Goal: Task Accomplishment & Management: Manage account settings

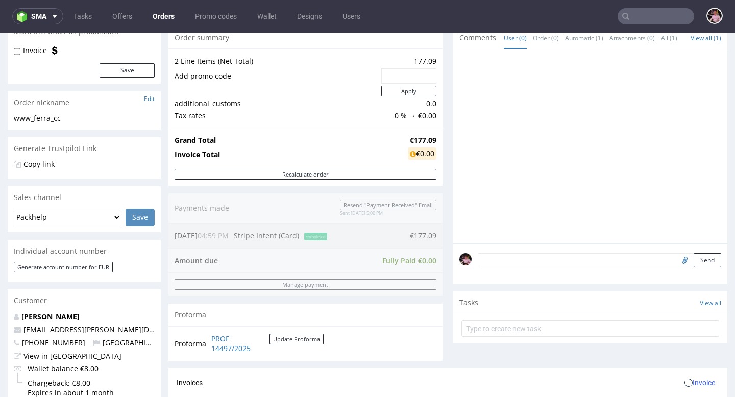
scroll to position [461, 0]
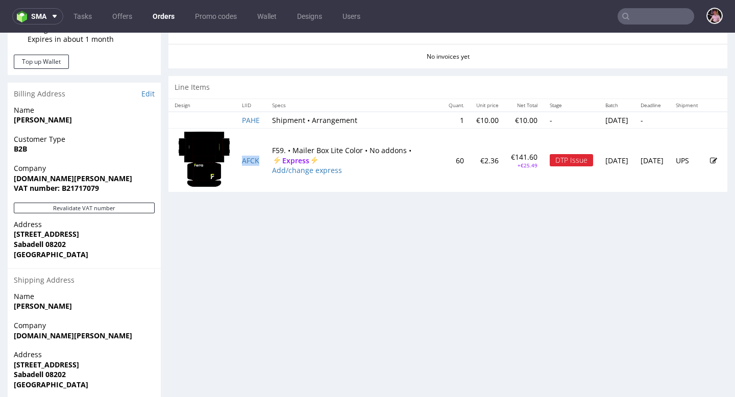
click at [241, 161] on td "AFCK" at bounding box center [251, 160] width 30 height 63
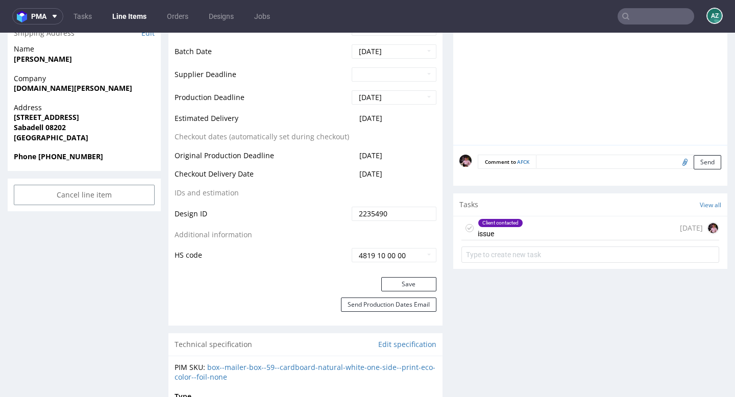
scroll to position [470, 0]
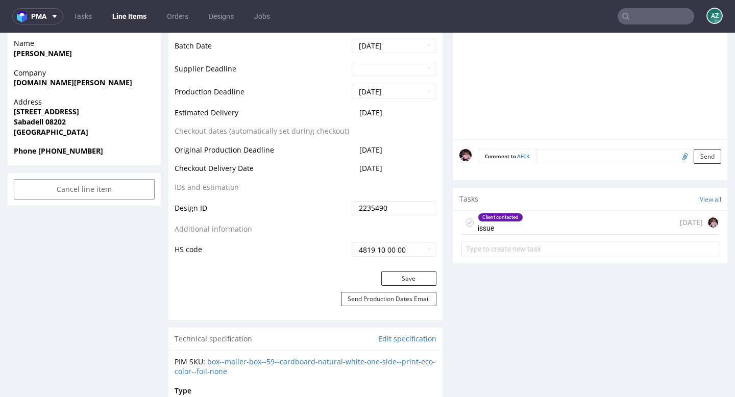
click at [546, 220] on div "Client contacted issue 3 months ago" at bounding box center [590, 223] width 258 height 24
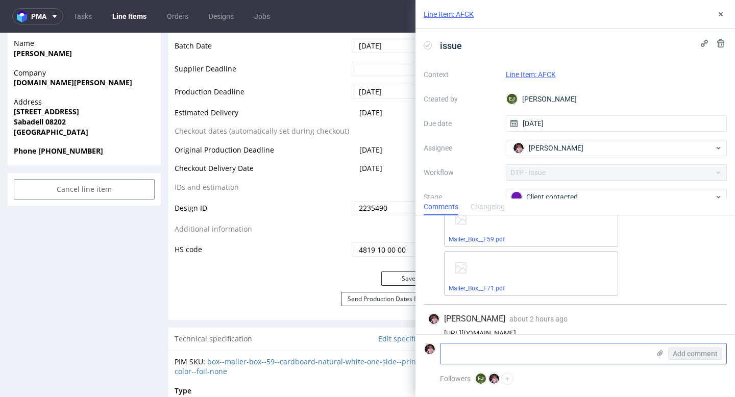
click at [520, 358] on textarea at bounding box center [544, 353] width 209 height 20
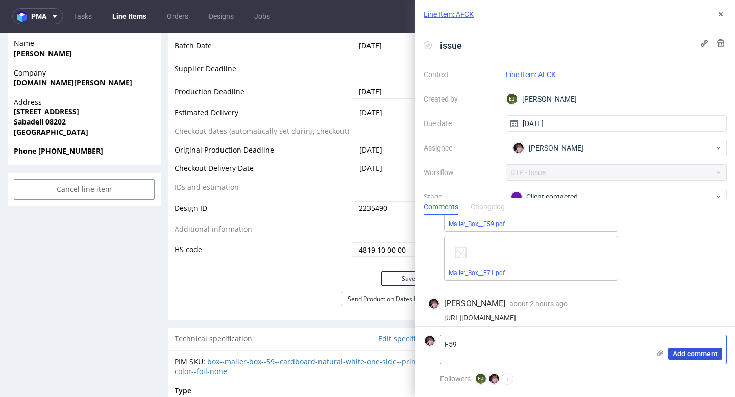
type textarea "F59"
click at [694, 353] on span "Add comment" at bounding box center [694, 353] width 45 height 7
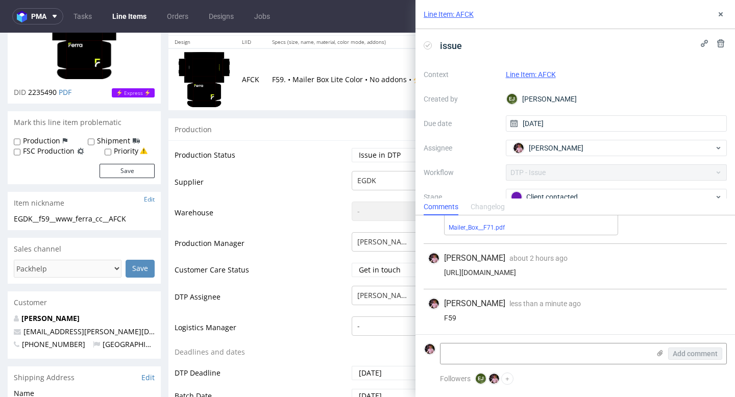
scroll to position [104, 0]
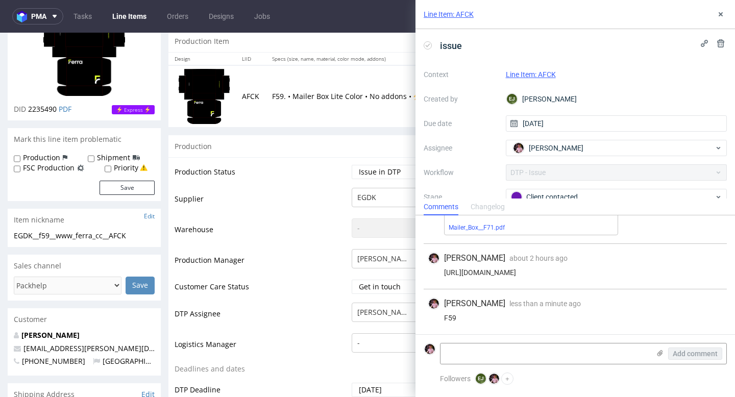
click at [391, 180] on td "Waiting for Artwork Waiting for Diecut Waiting for Mockup Waiting for DTP Waiti…" at bounding box center [392, 175] width 87 height 23
click at [397, 175] on select "Waiting for Artwork Waiting for Diecut Waiting for Mockup Waiting for DTP Waiti…" at bounding box center [393, 172] width 85 height 14
select select "back_for_dtp"
click at [351, 165] on select "Waiting for Artwork Waiting for Diecut Waiting for Mockup Waiting for DTP Waiti…" at bounding box center [393, 172] width 85 height 14
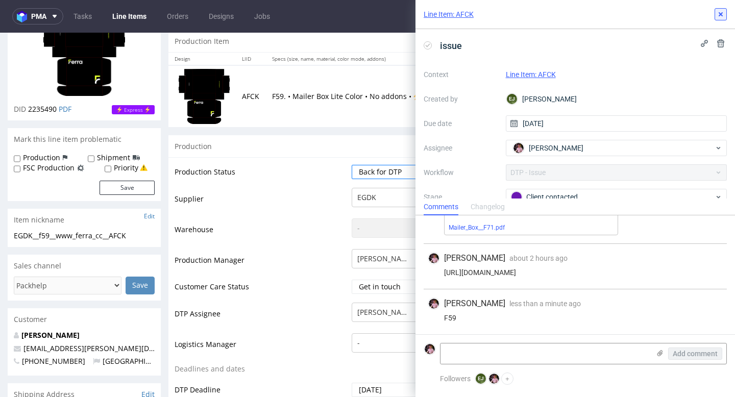
click at [716, 9] on button at bounding box center [720, 14] width 12 height 12
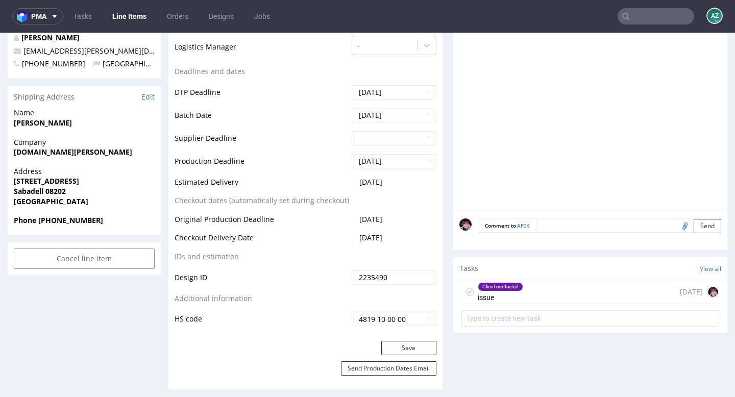
scroll to position [470, 0]
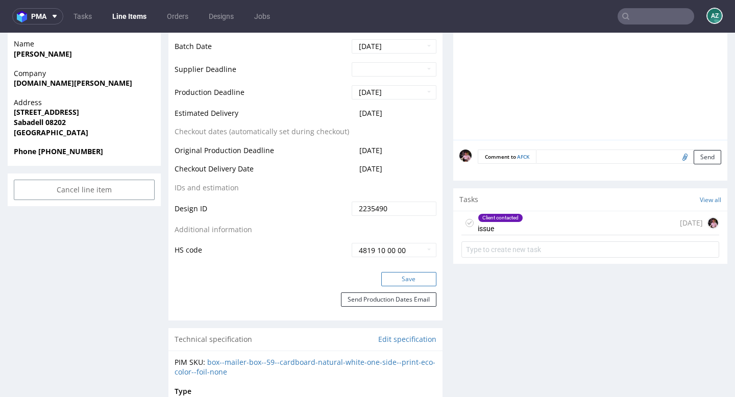
click at [408, 276] on button "Save" at bounding box center [408, 279] width 55 height 14
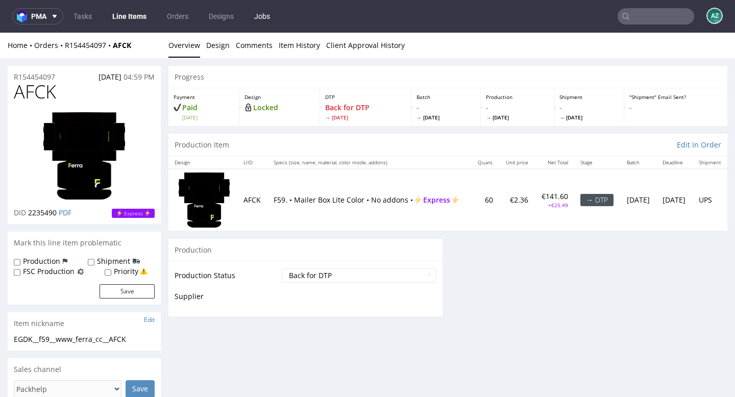
scroll to position [0, 0]
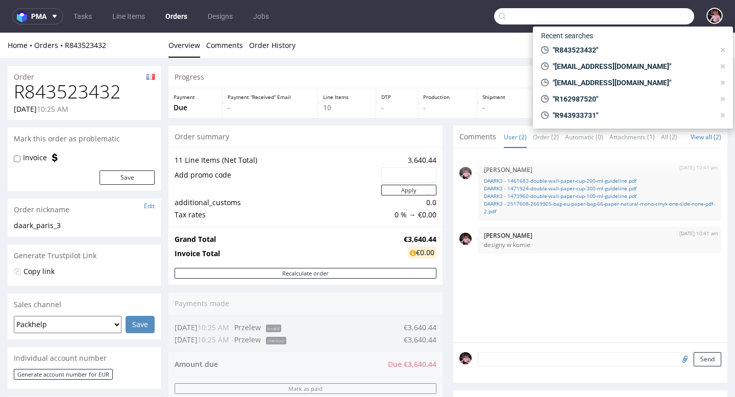
click at [659, 18] on input "text" at bounding box center [594, 16] width 200 height 16
paste input "R162987520"
type input "R162987520"
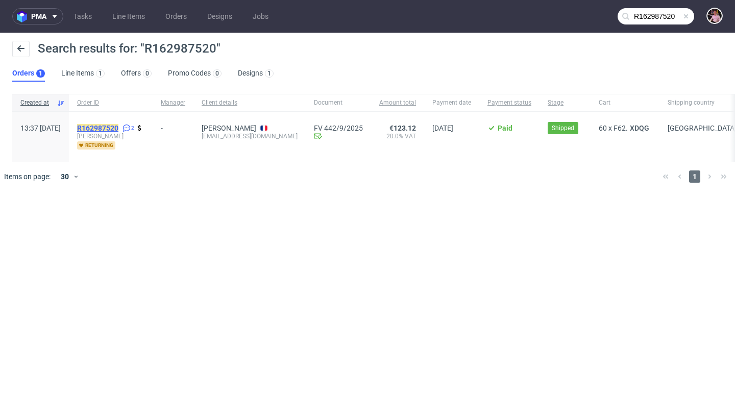
click at [118, 127] on mark "R162987520" at bounding box center [97, 128] width 41 height 8
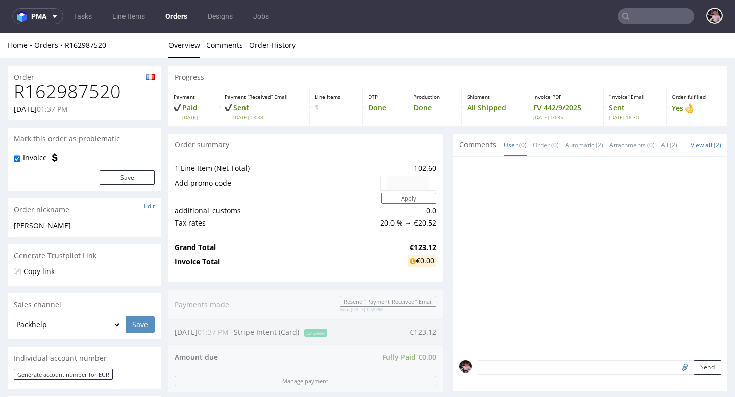
scroll to position [256, 0]
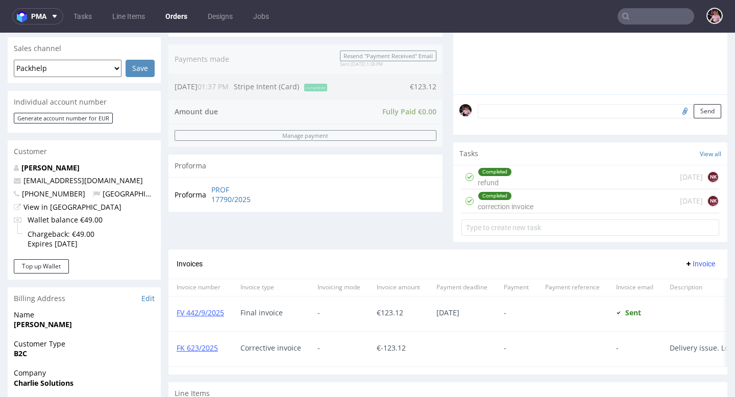
click at [643, 14] on input "text" at bounding box center [655, 16] width 77 height 16
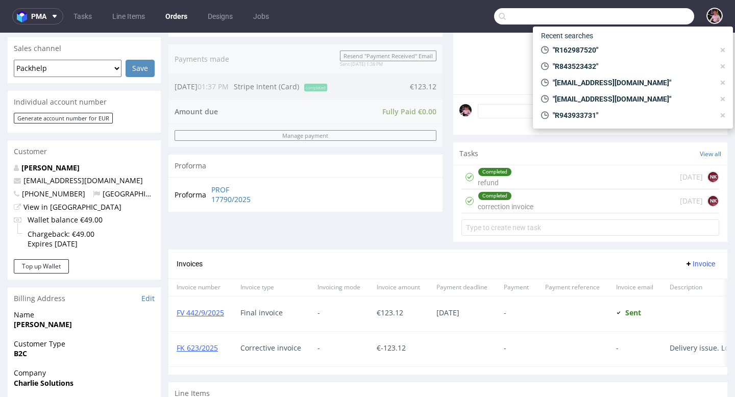
paste input "R168933821"
type input "R168933821"
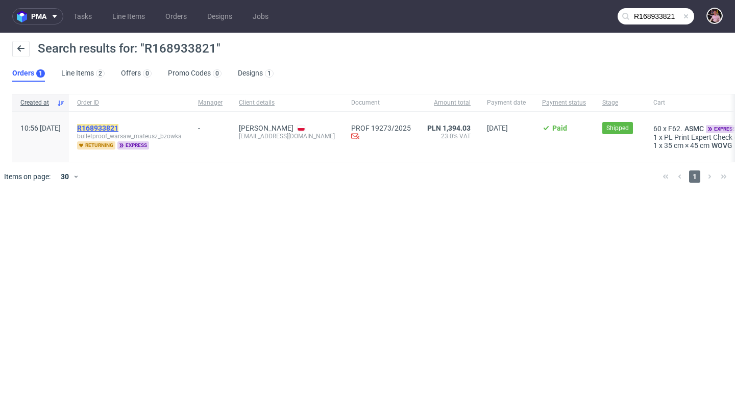
click at [118, 128] on mark "R168933821" at bounding box center [97, 128] width 41 height 8
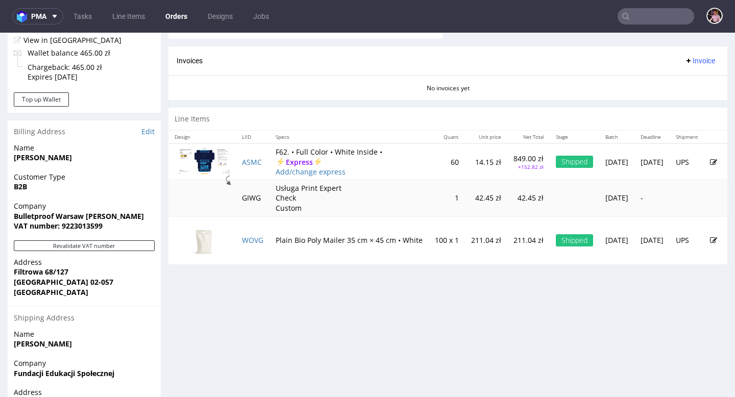
scroll to position [433, 0]
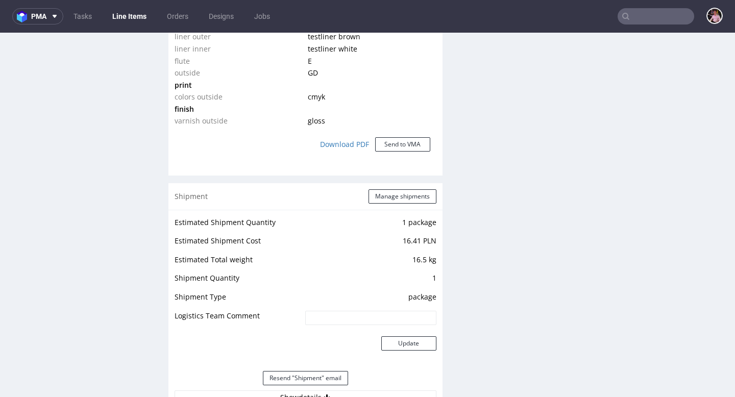
scroll to position [1033, 0]
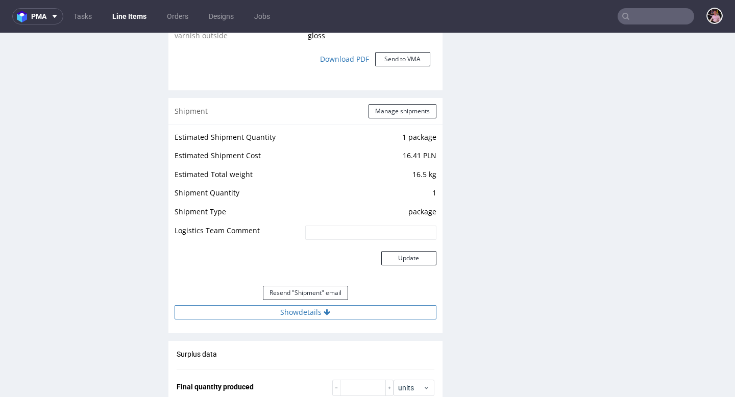
click at [312, 315] on button "Show details" at bounding box center [305, 312] width 262 height 14
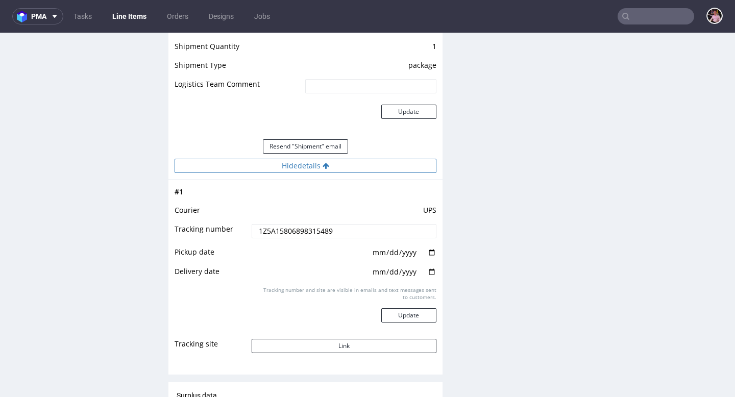
scroll to position [1210, 0]
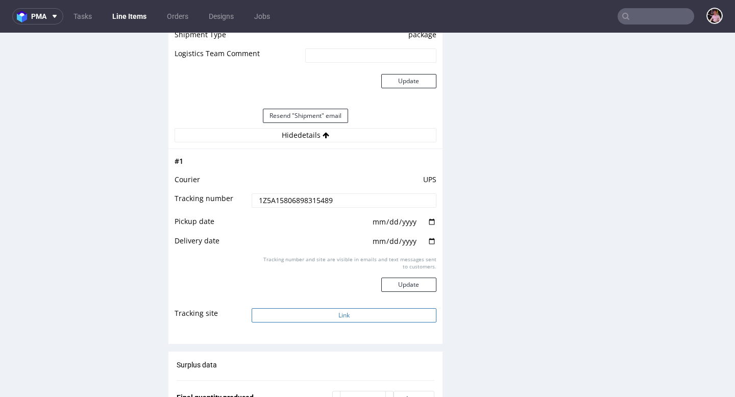
click at [329, 313] on button "Link" at bounding box center [343, 315] width 184 height 14
click at [668, 21] on input "text" at bounding box center [655, 16] width 77 height 16
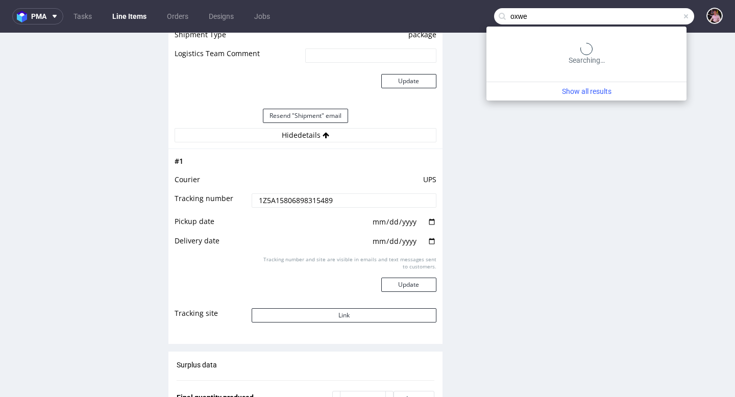
type input "oxwe"
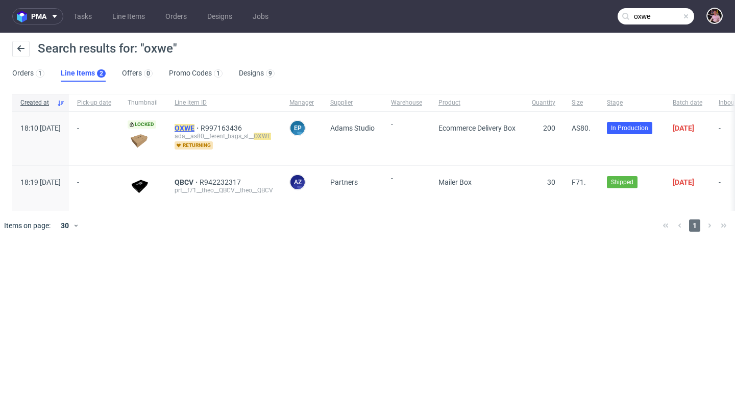
click at [194, 129] on mark "OXWE" at bounding box center [184, 128] width 20 height 8
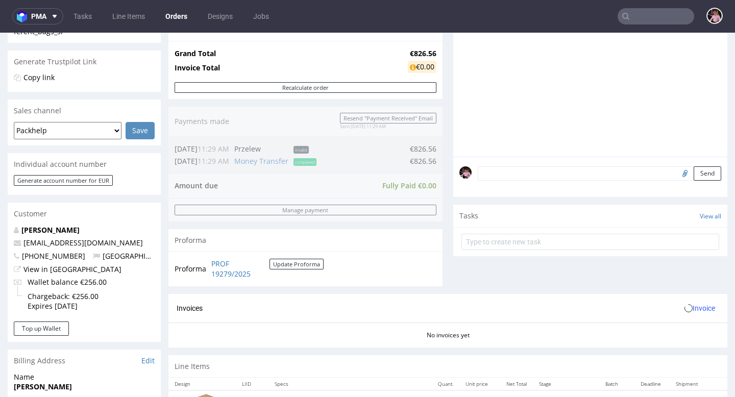
scroll to position [217, 0]
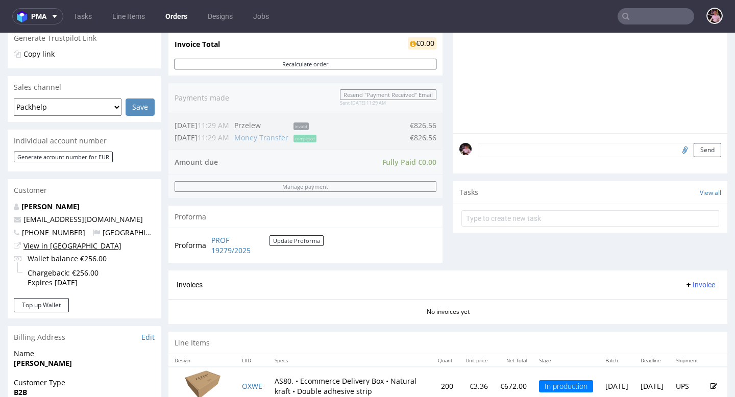
click at [65, 247] on link "View in [GEOGRAPHIC_DATA]" at bounding box center [72, 246] width 98 height 10
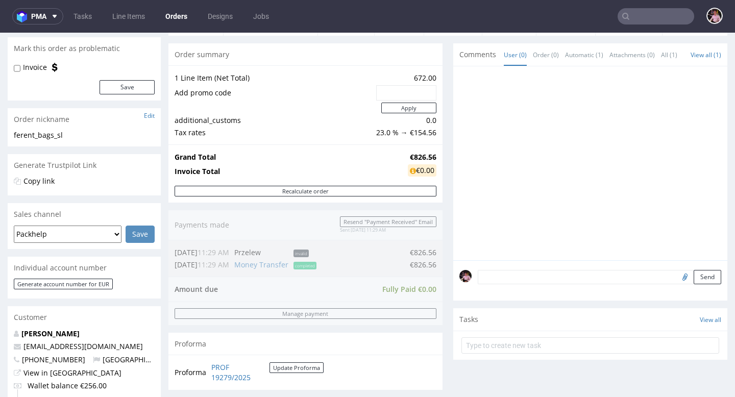
scroll to position [5, 0]
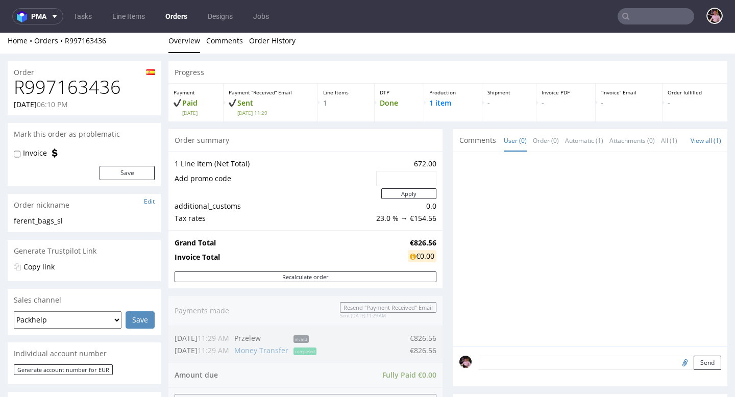
click at [82, 85] on h1 "R997163436" at bounding box center [84, 87] width 141 height 20
copy h1 "R997163436"
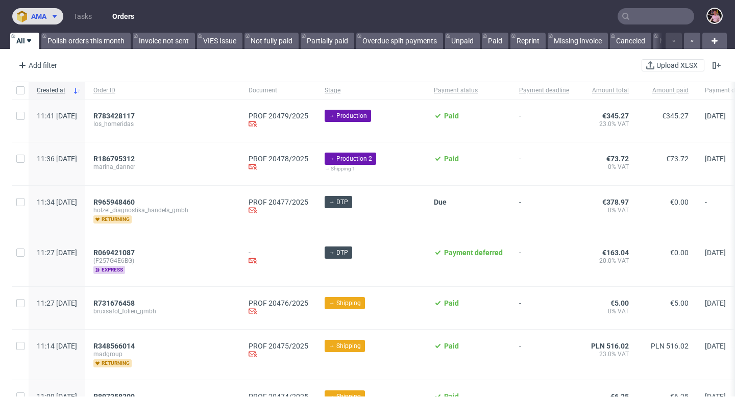
click at [44, 15] on span "ama" at bounding box center [38, 16] width 15 height 7
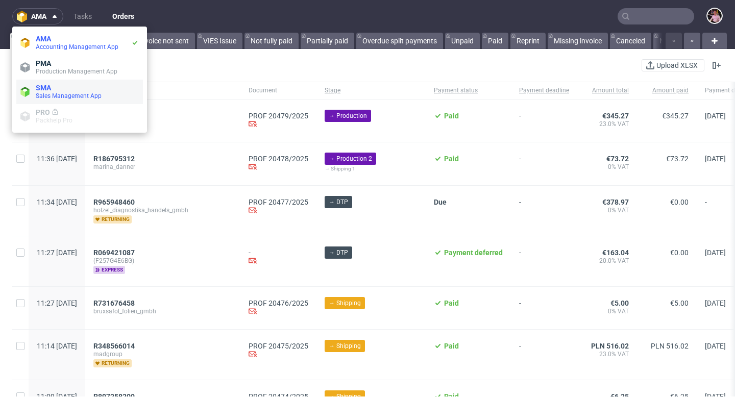
click at [54, 93] on span "Sales Management App" at bounding box center [69, 95] width 66 height 7
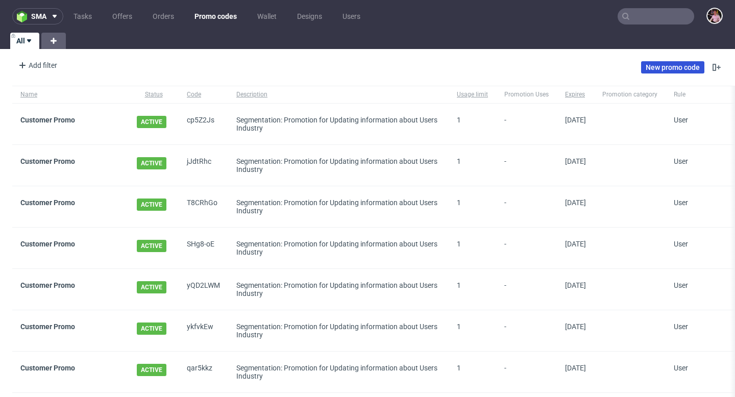
click at [682, 69] on link "New promo code" at bounding box center [672, 67] width 63 height 12
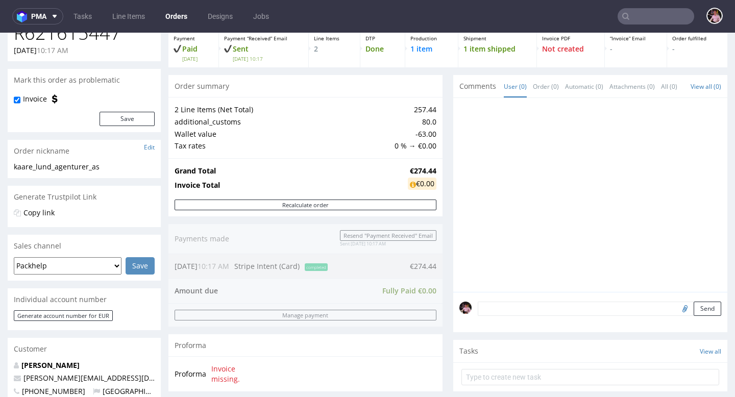
scroll to position [163, 0]
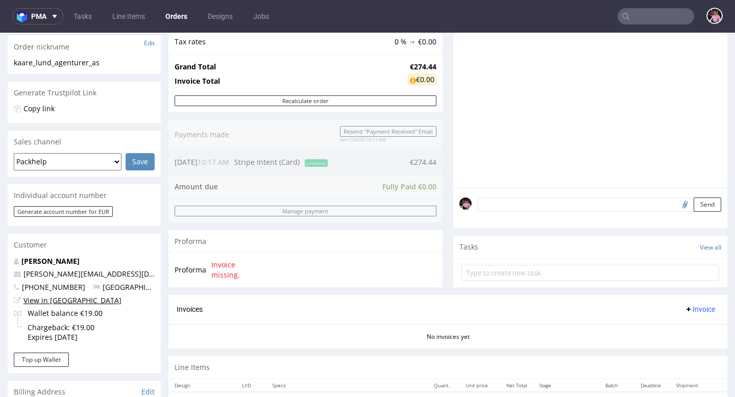
click at [51, 300] on link "View in [GEOGRAPHIC_DATA]" at bounding box center [72, 300] width 98 height 10
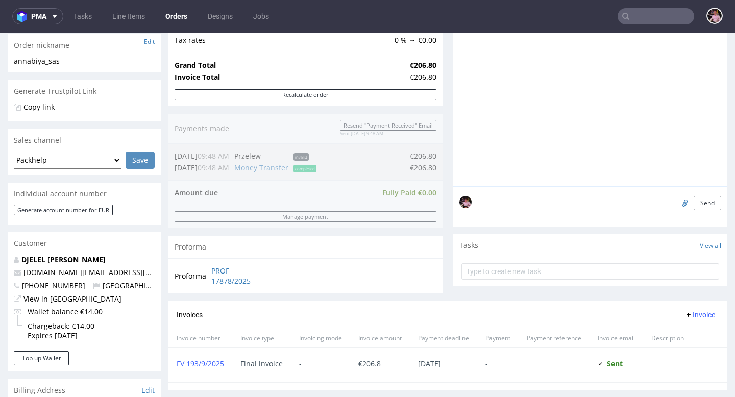
scroll to position [177, 0]
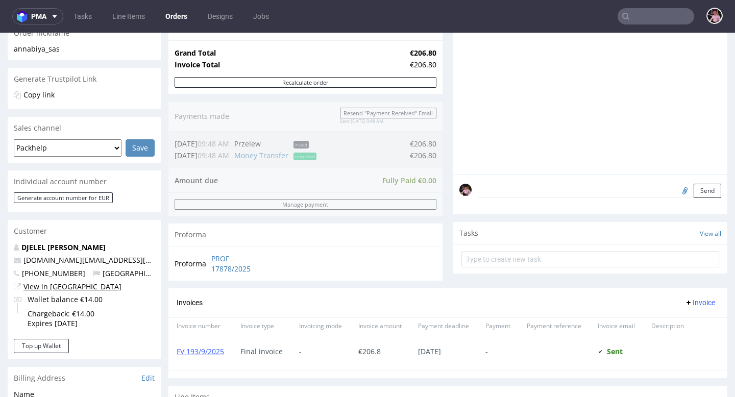
click at [62, 287] on link "View in [GEOGRAPHIC_DATA]" at bounding box center [72, 287] width 98 height 10
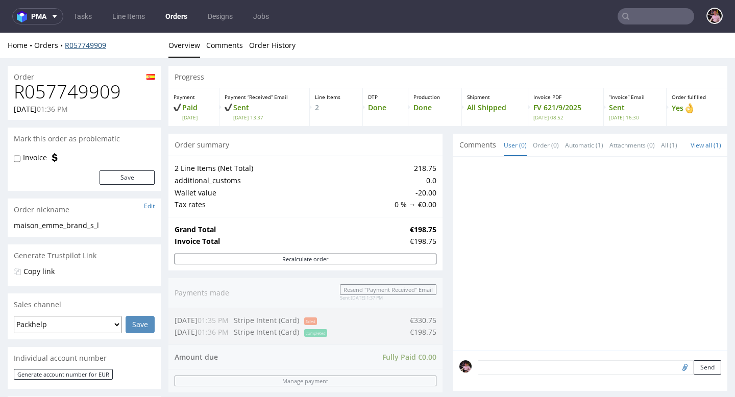
click at [77, 44] on link "R057749909" at bounding box center [85, 45] width 41 height 10
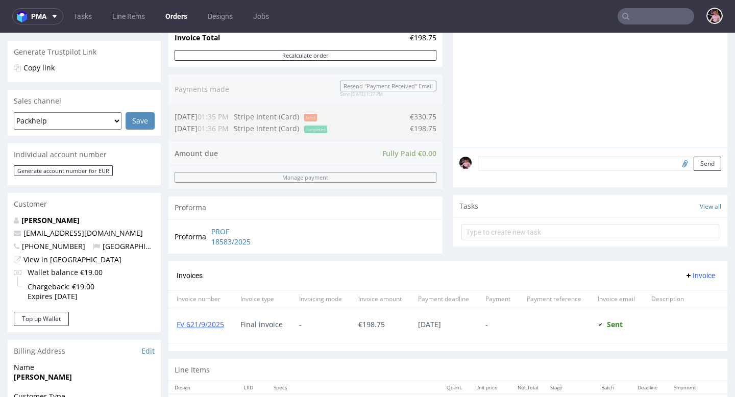
scroll to position [238, 0]
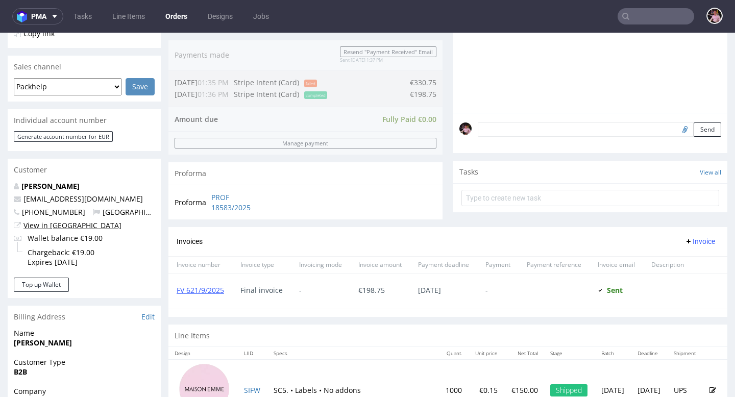
click at [61, 225] on link "View in [GEOGRAPHIC_DATA]" at bounding box center [72, 225] width 98 height 10
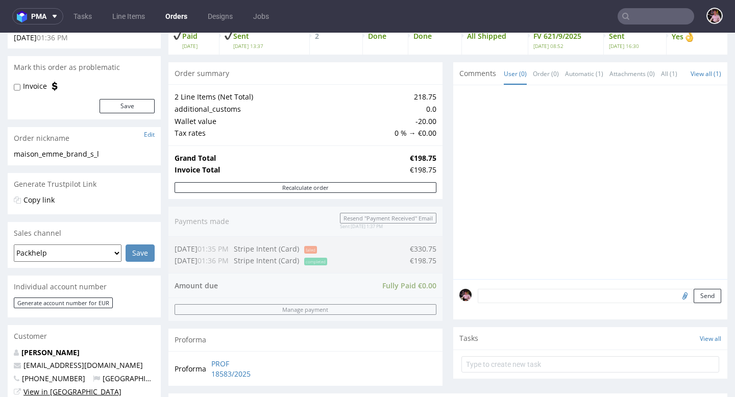
scroll to position [0, 0]
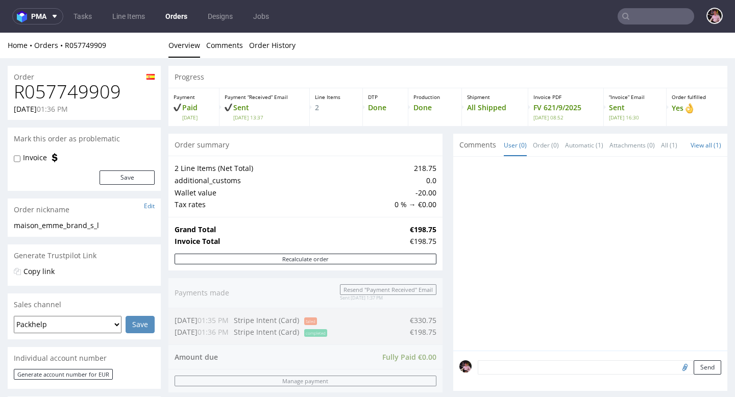
click at [94, 99] on h1 "R057749909" at bounding box center [84, 92] width 141 height 20
copy h1 "R057749909"
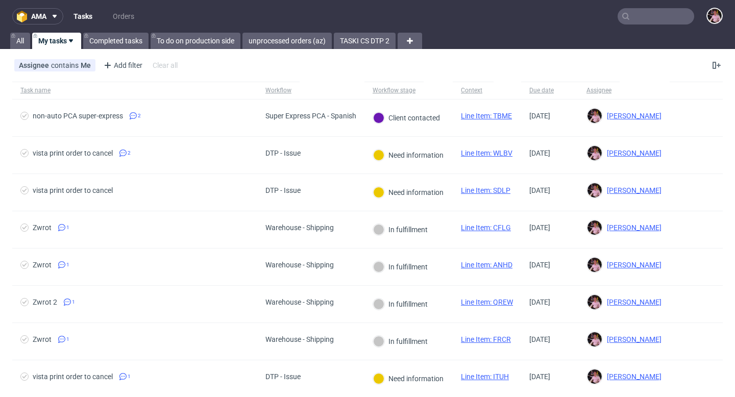
click at [645, 20] on input "text" at bounding box center [655, 16] width 77 height 16
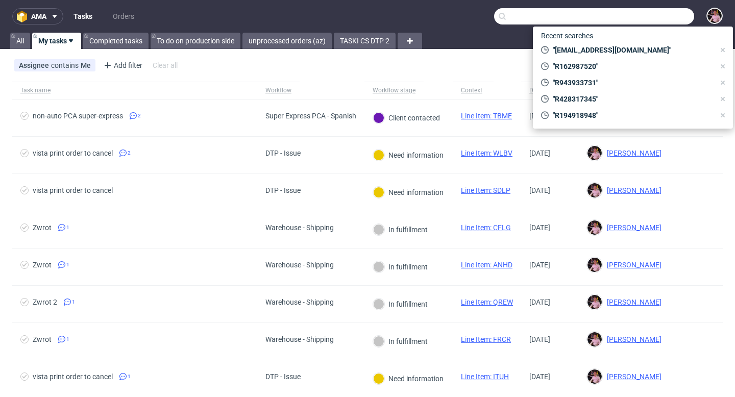
paste input "R997300313__JKZL"
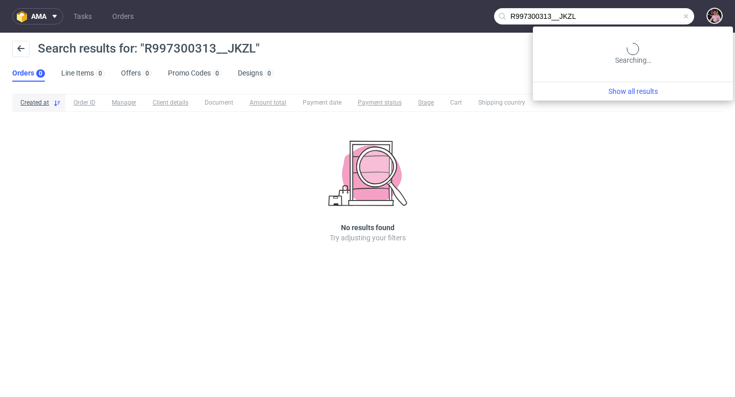
click at [662, 17] on input "R997300313__JKZL" at bounding box center [594, 16] width 200 height 16
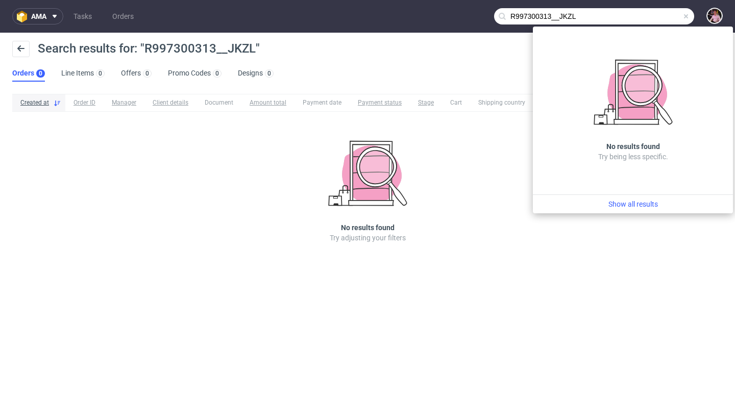
drag, startPoint x: 602, startPoint y: 14, endPoint x: 553, endPoint y: 15, distance: 49.0
click at [552, 15] on input "R997300313__JKZL" at bounding box center [594, 16] width 200 height 16
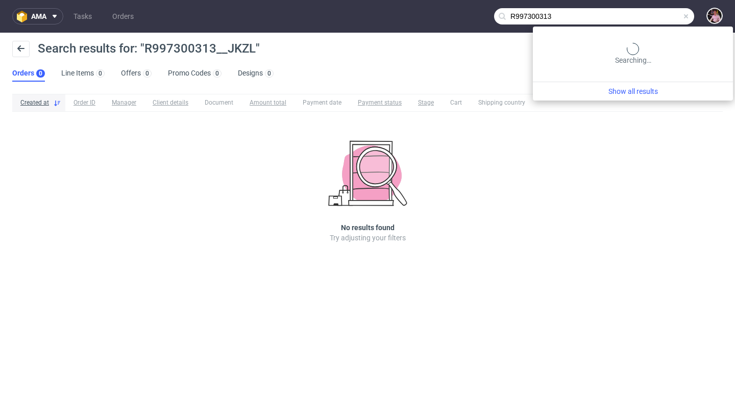
type input "R997300313"
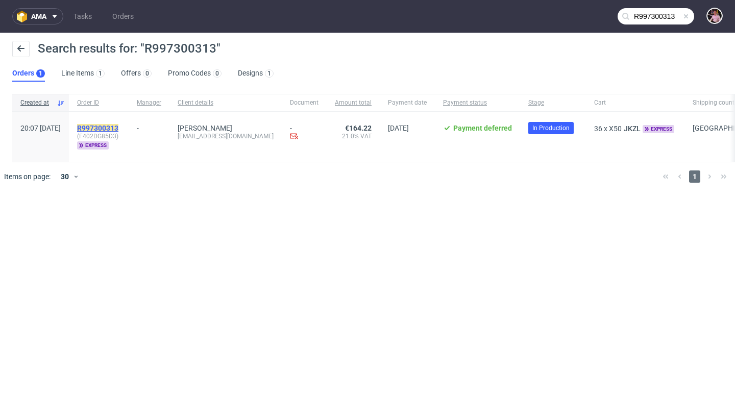
click at [118, 125] on mark "R997300313" at bounding box center [97, 128] width 41 height 8
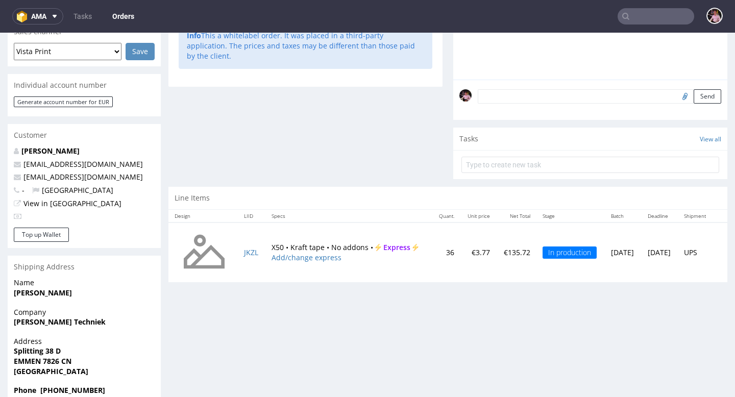
scroll to position [266, 0]
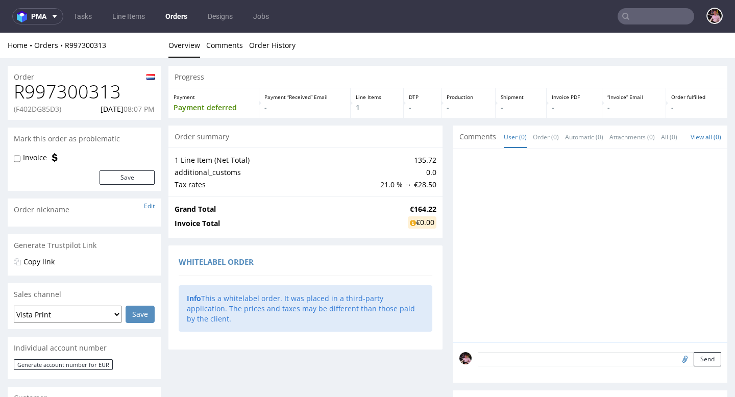
click at [83, 90] on h1 "R997300313" at bounding box center [84, 92] width 141 height 20
copy h1 "R997300313"
click at [47, 114] on div "R997300313 (F402DG85D3) [DATE] 08:07 PM" at bounding box center [84, 101] width 153 height 38
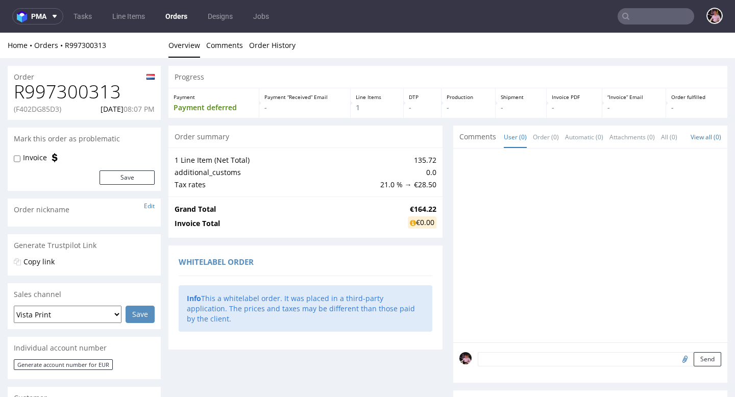
click at [47, 112] on p "(F402DG85D3)" at bounding box center [37, 109] width 47 height 10
copy p "F402DG85D3"
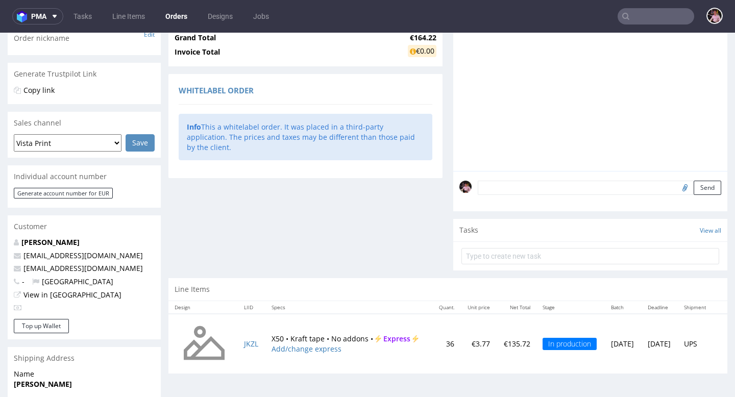
scroll to position [86, 0]
